Goal: Task Accomplishment & Management: Complete application form

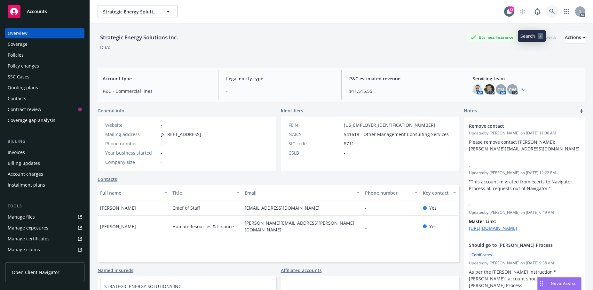
click at [549, 14] on icon at bounding box center [552, 12] width 6 height 6
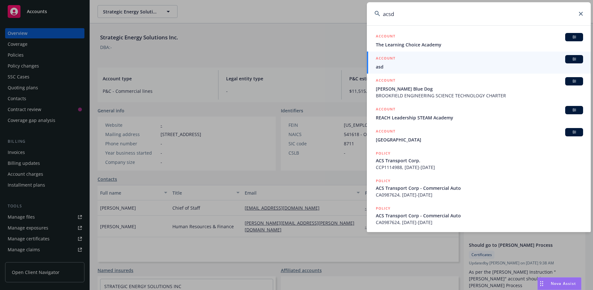
drag, startPoint x: 400, startPoint y: 12, endPoint x: 385, endPoint y: 14, distance: 15.2
click at [385, 14] on input "acsd" at bounding box center [479, 13] width 224 height 23
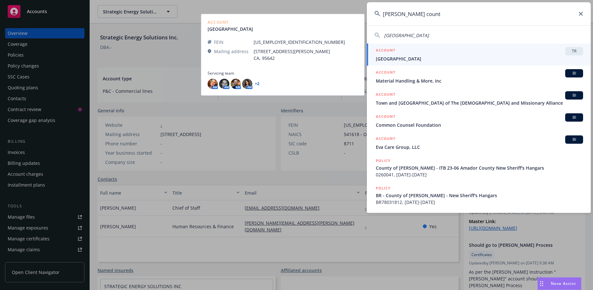
type input "[PERSON_NAME] count"
click at [427, 58] on span "[GEOGRAPHIC_DATA]" at bounding box center [479, 58] width 207 height 7
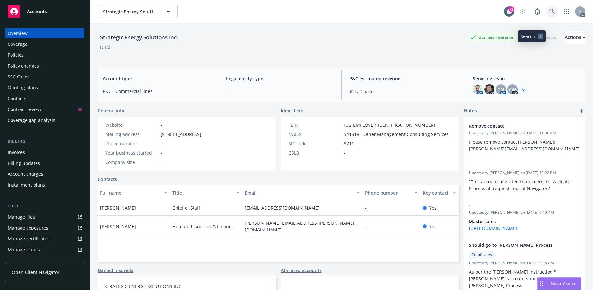
click at [549, 14] on icon at bounding box center [552, 12] width 6 height 6
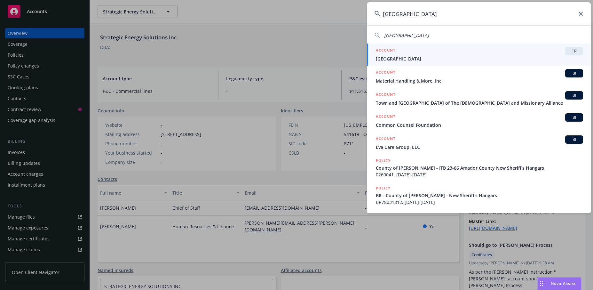
click at [429, 34] on span "[GEOGRAPHIC_DATA]" at bounding box center [406, 35] width 45 height 6
type input "[GEOGRAPHIC_DATA]"
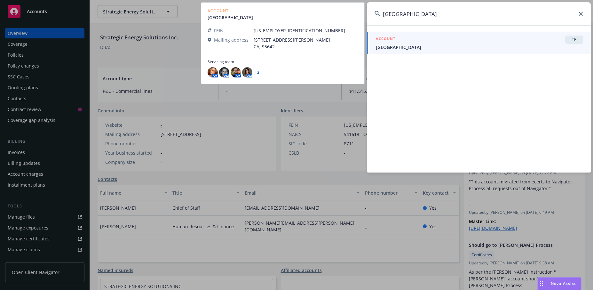
click at [433, 51] on link "ACCOUNT [PERSON_NAME] County Unified School District" at bounding box center [479, 43] width 224 height 22
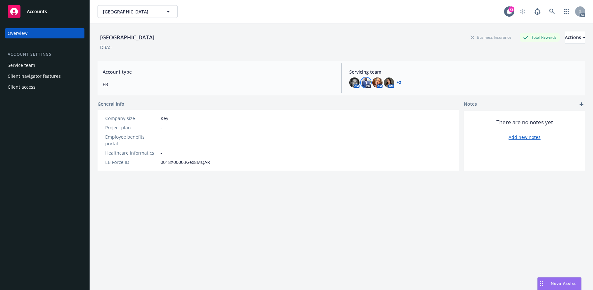
click at [366, 88] on img at bounding box center [366, 82] width 10 height 10
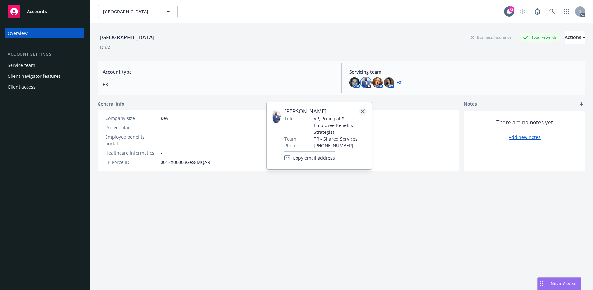
click at [361, 113] on icon "close" at bounding box center [363, 111] width 4 height 4
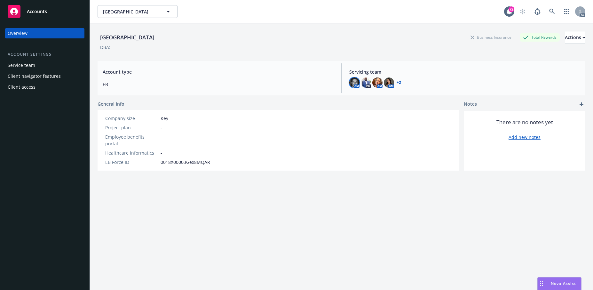
click at [355, 88] on img at bounding box center [354, 82] width 10 height 10
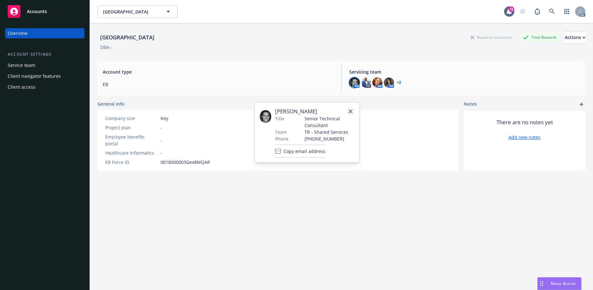
click at [349, 113] on icon "close" at bounding box center [351, 111] width 4 height 4
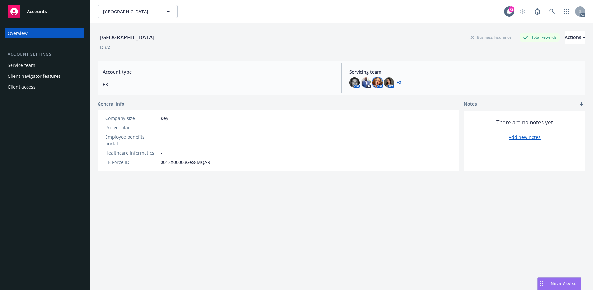
click at [379, 88] on img at bounding box center [377, 82] width 10 height 10
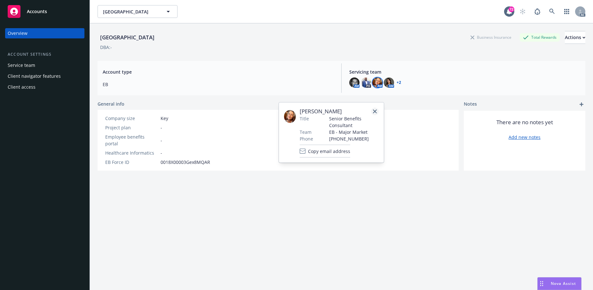
click at [373, 113] on icon "close" at bounding box center [375, 111] width 4 height 4
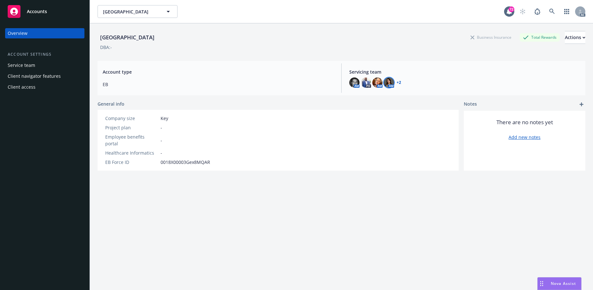
click at [391, 88] on img at bounding box center [389, 82] width 10 height 10
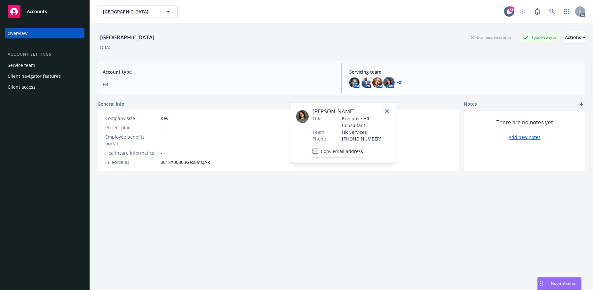
click at [386, 113] on icon "close" at bounding box center [387, 111] width 4 height 4
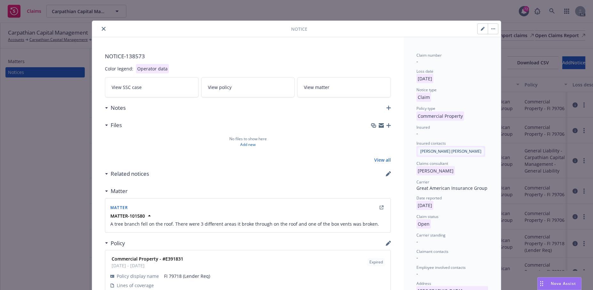
click at [477, 34] on button "button" at bounding box center [482, 29] width 10 height 10
select select "COMMERCIAL_PROPERTY"
select select "open"
select select "CLAIM"
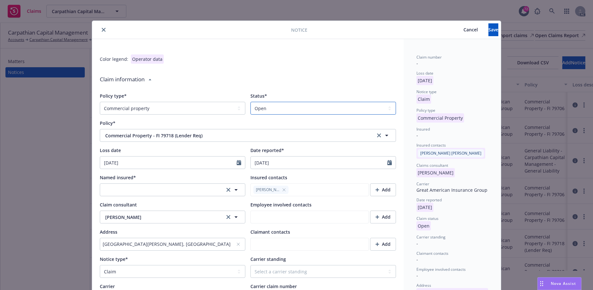
click at [383, 114] on select "Select a status Closed Open" at bounding box center [323, 108] width 146 height 13
select select "closed"
click at [250, 114] on select "Select a status Closed Open" at bounding box center [323, 108] width 146 height 13
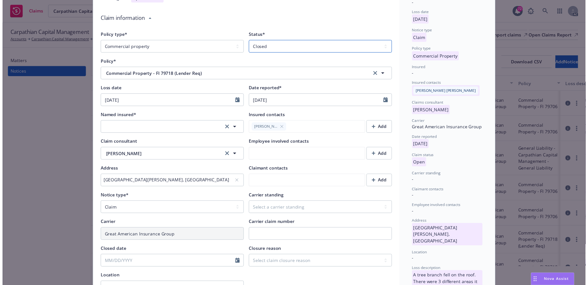
scroll to position [64, 0]
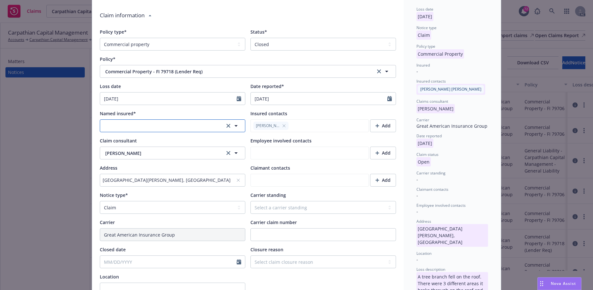
click at [204, 132] on button "button" at bounding box center [173, 125] width 146 height 13
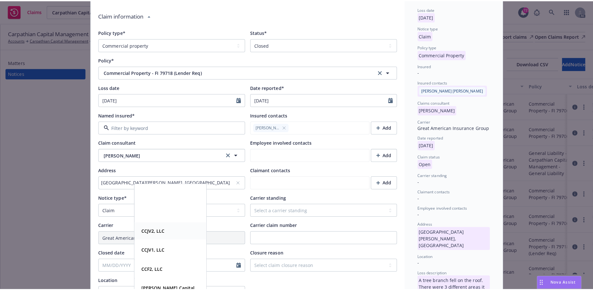
scroll to position [93, 0]
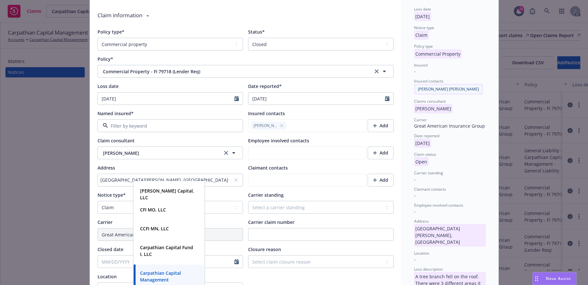
click at [163, 276] on strong "Carpathian Capital Management" at bounding box center [160, 276] width 41 height 13
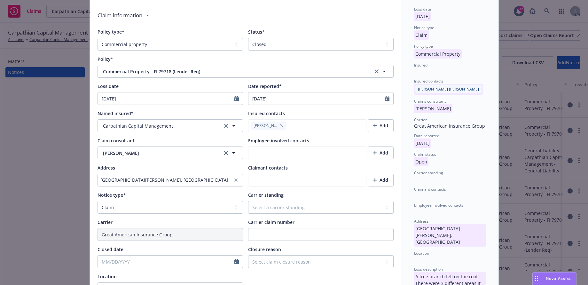
type textarea "x"
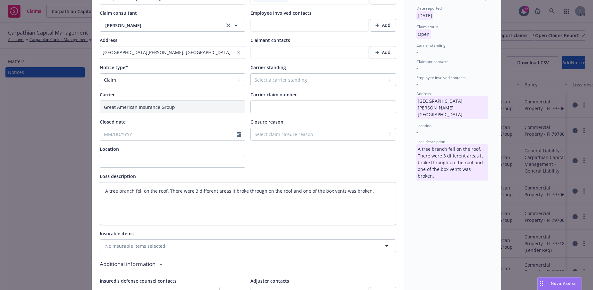
scroll to position [192, 0]
click at [209, 140] on input "Closed date" at bounding box center [168, 134] width 137 height 12
select select "8"
type input "10/15/2024"
type textarea "x"
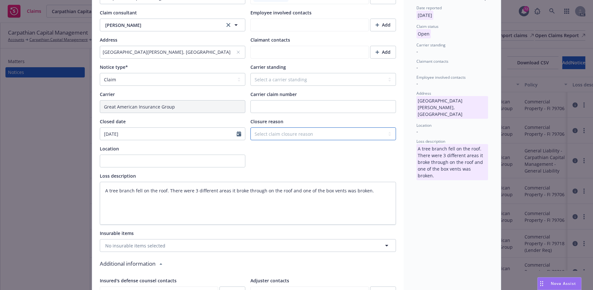
click at [382, 140] on select "Select claim closure reason Administrative closure Closed Closed no liability f…" at bounding box center [323, 133] width 146 height 13
select select "settled"
click at [250, 140] on select "Select claim closure reason Administrative closure Closed Closed no liability f…" at bounding box center [323, 133] width 146 height 13
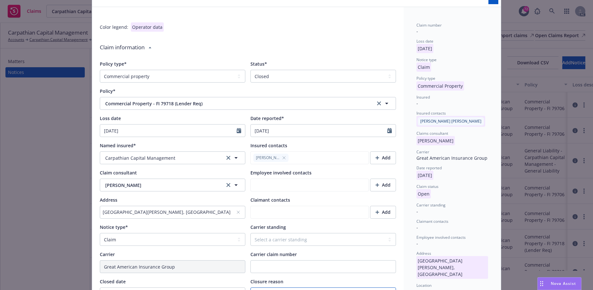
scroll to position [0, 0]
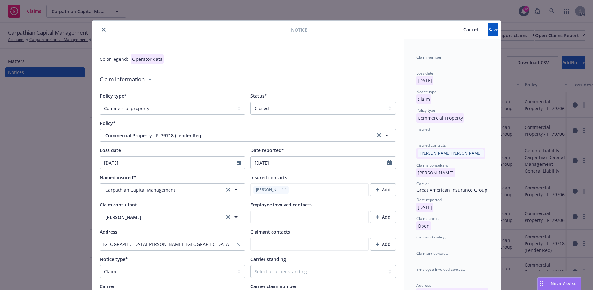
click at [474, 17] on div "Notice Cancel Save Color legend: Operator data Claim information Policy type* S…" at bounding box center [296, 145] width 593 height 290
click at [488, 30] on span "Save" at bounding box center [493, 30] width 10 height 6
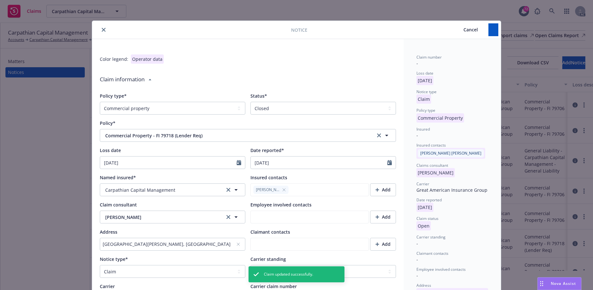
type textarea "x"
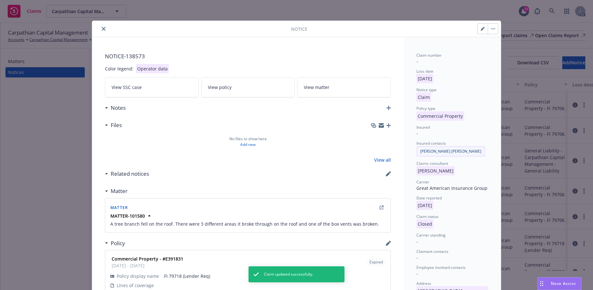
click at [106, 31] on icon "close" at bounding box center [104, 29] width 4 height 4
